Goal: Information Seeking & Learning: Learn about a topic

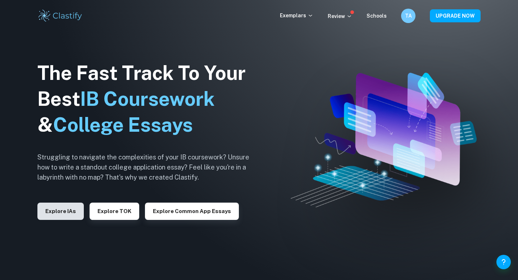
click at [44, 214] on button "Explore IAs" at bounding box center [60, 211] width 46 height 17
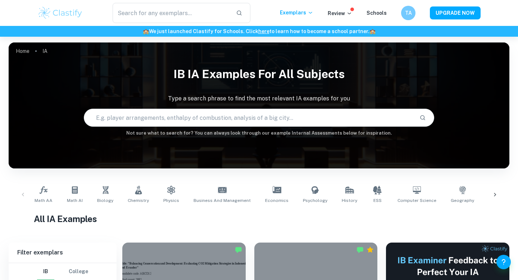
scroll to position [51, 0]
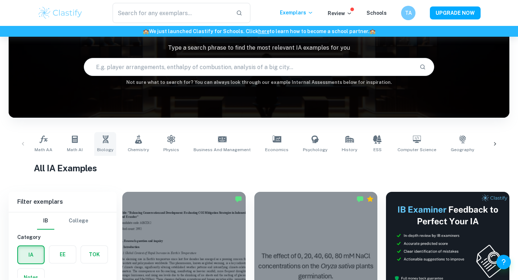
click at [102, 134] on link "Biology" at bounding box center [105, 144] width 22 height 24
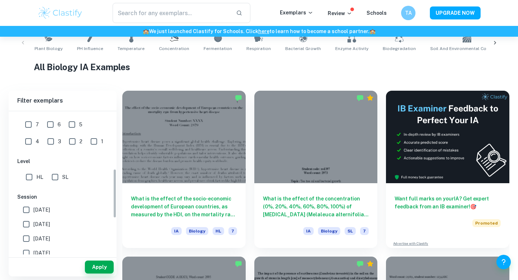
scroll to position [168, 0]
click at [28, 124] on input "7" at bounding box center [28, 122] width 14 height 14
checkbox input "true"
click at [30, 180] on input "HL" at bounding box center [29, 175] width 14 height 14
checkbox input "true"
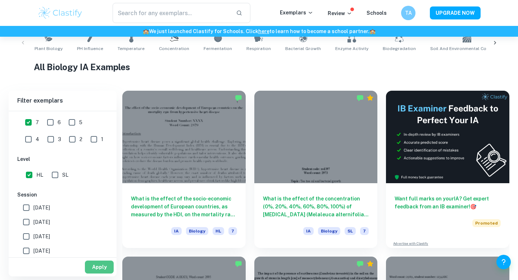
click at [91, 268] on button "Apply" at bounding box center [99, 267] width 29 height 13
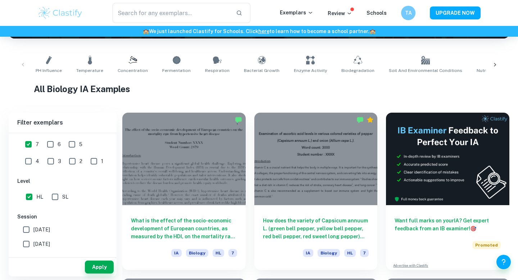
scroll to position [0, 0]
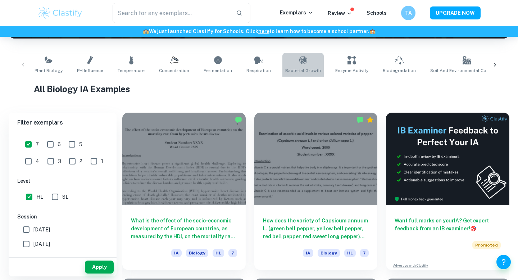
click at [302, 62] on link "Bacterial Growth" at bounding box center [302, 65] width 41 height 24
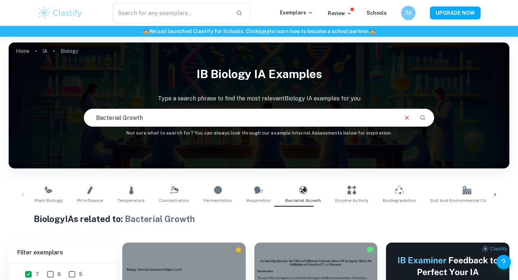
click at [28, 197] on div "Plant Biology pH Influence Temperature Concentration Fermentation Respiration B…" at bounding box center [258, 195] width 489 height 24
click at [27, 197] on div "Plant Biology pH Influence Temperature Concentration Fermentation Respiration B…" at bounding box center [258, 195] width 489 height 24
click at [25, 191] on div "Plant Biology pH Influence Temperature Concentration Fermentation Respiration B…" at bounding box center [258, 195] width 489 height 24
click at [23, 193] on div "Plant Biology pH Influence Temperature Concentration Fermentation Respiration B…" at bounding box center [258, 195] width 489 height 24
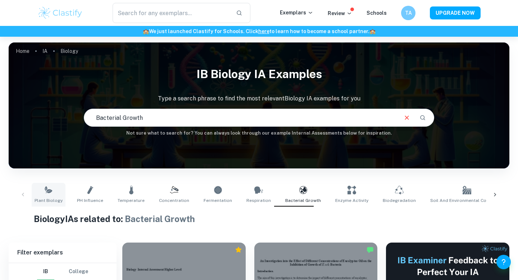
click at [48, 190] on icon at bounding box center [49, 191] width 6 height 4
type input "Plant Biology"
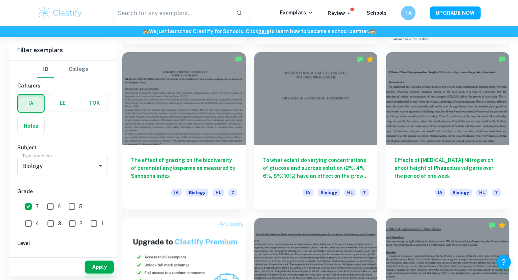
scroll to position [358, 0]
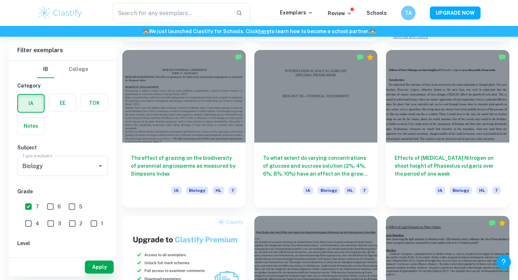
click at [266, 33] on link "here" at bounding box center [263, 31] width 11 height 6
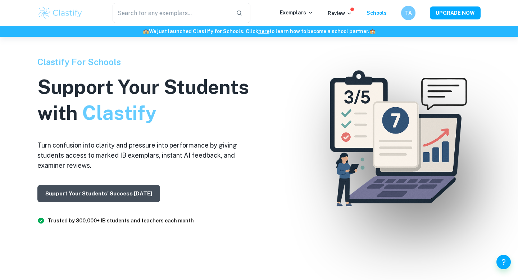
click at [90, 196] on button "Support Your Students’ Success [DATE]" at bounding box center [98, 193] width 123 height 17
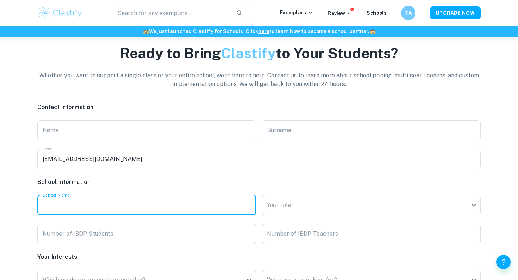
click at [90, 196] on input "School Name" at bounding box center [146, 205] width 219 height 20
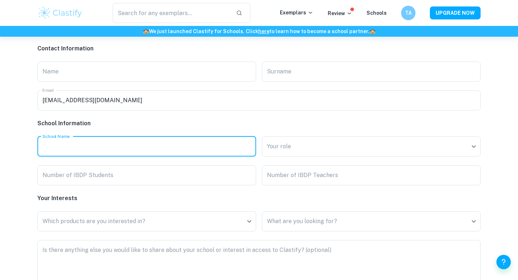
scroll to position [1690, 0]
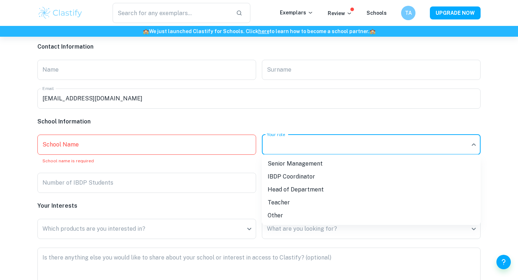
click at [353, 125] on div at bounding box center [259, 140] width 518 height 280
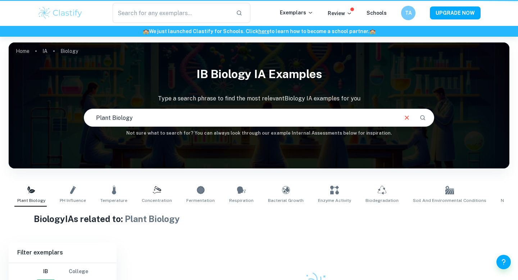
scroll to position [71, 0]
